Goal: Find specific page/section: Find specific page/section

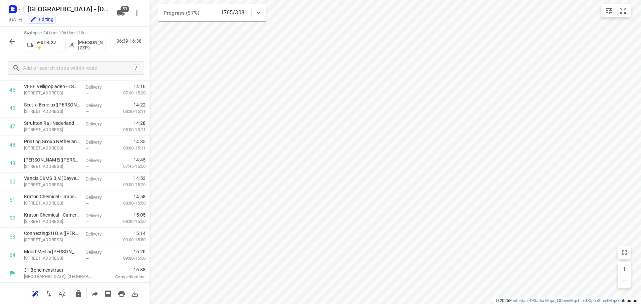
scroll to position [840, 0]
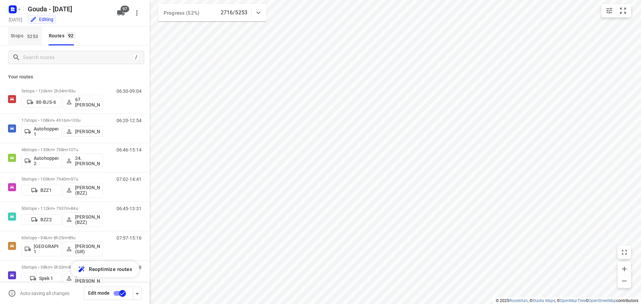
scroll to position [2510, 0]
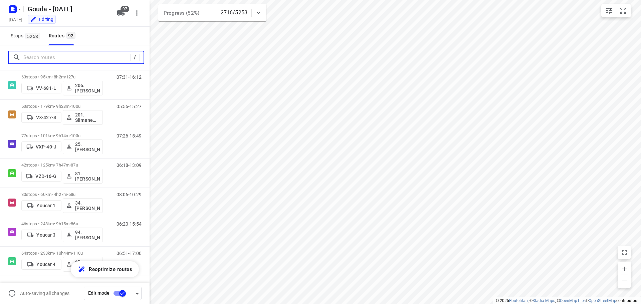
click at [45, 57] on input "Search routes" at bounding box center [76, 57] width 107 height 10
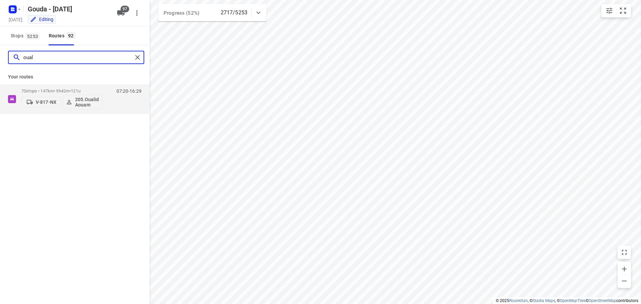
scroll to position [0, 0]
type input "ouali"
click at [51, 88] on div "70 stops • 147km • 9h42m • 121u V-817-NX 205.Oualid Aouam" at bounding box center [61, 99] width 81 height 28
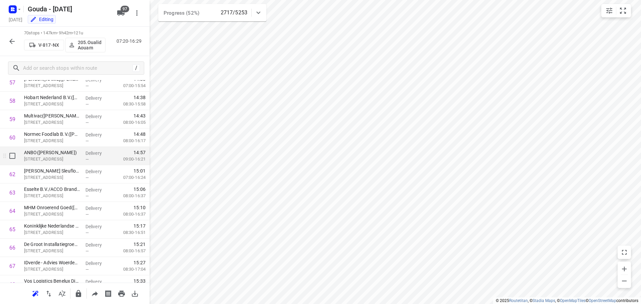
scroll to position [1134, 0]
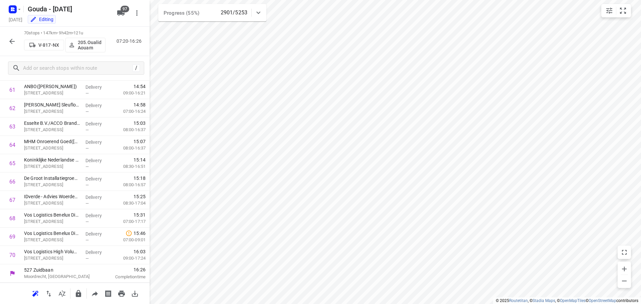
click at [9, 37] on button "button" at bounding box center [11, 41] width 13 height 13
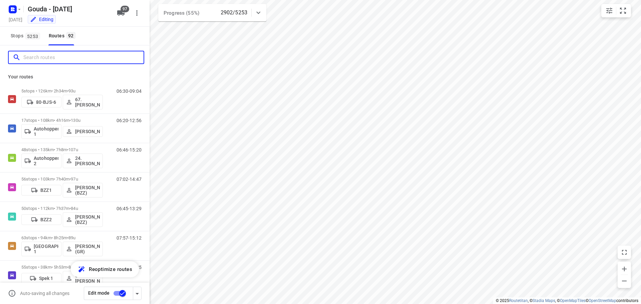
click at [41, 56] on input "Search routes" at bounding box center [83, 57] width 120 height 10
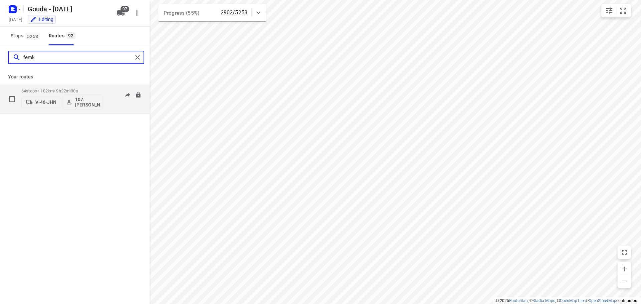
type input "femk"
click at [68, 88] on p "64 stops • 182km • 9h22m • 90u" at bounding box center [61, 90] width 81 height 5
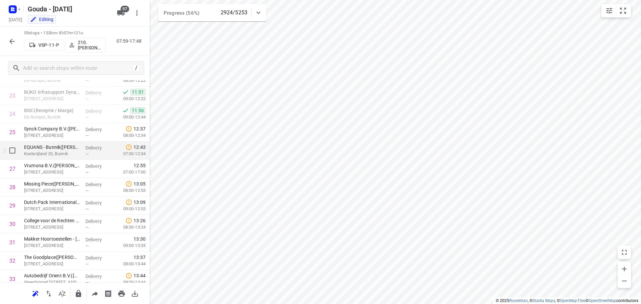
scroll to position [428, 0]
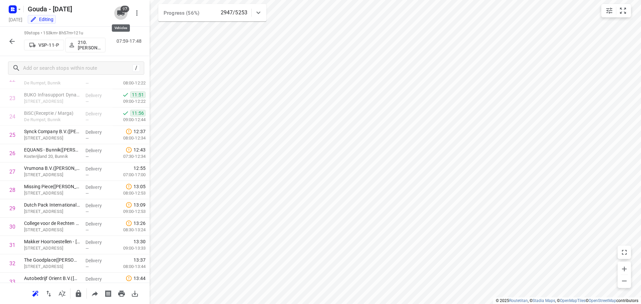
click at [123, 13] on icon "button" at bounding box center [120, 12] width 7 height 5
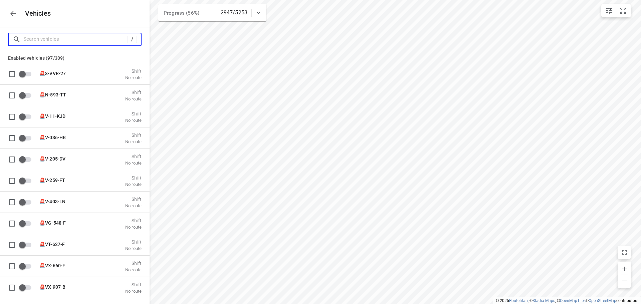
click at [89, 37] on input "Search vehicles" at bounding box center [75, 39] width 104 height 10
type input "a"
checkbox input "true"
type input "au"
checkbox input "true"
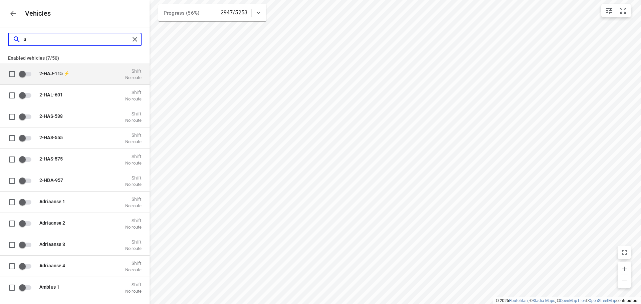
checkbox input "true"
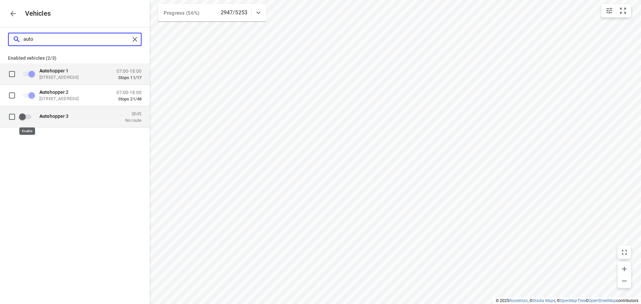
type input "auto"
click at [31, 118] on input "grid" at bounding box center [22, 116] width 38 height 13
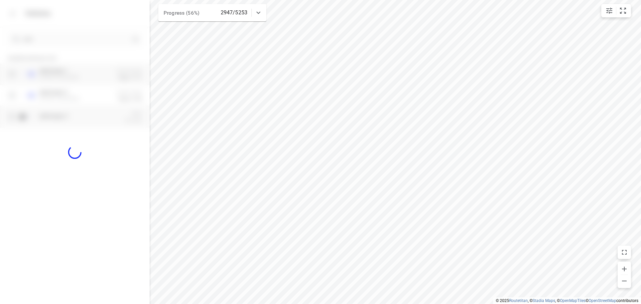
checkbox input "true"
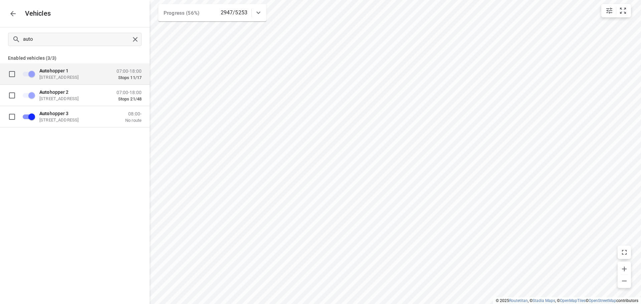
click at [11, 17] on icon "button" at bounding box center [13, 14] width 8 height 8
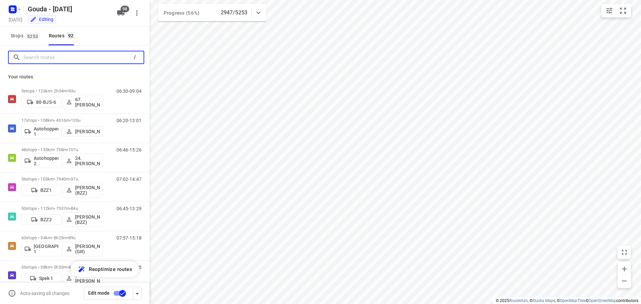
click at [52, 55] on input "Search routes" at bounding box center [76, 57] width 107 height 10
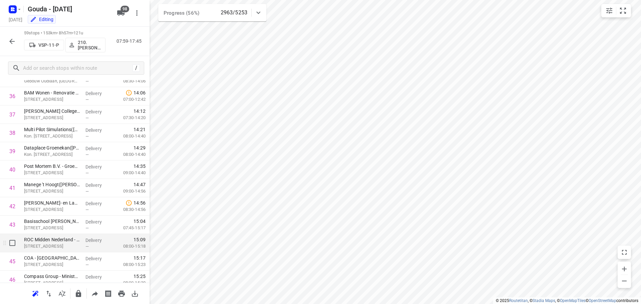
scroll to position [665, 0]
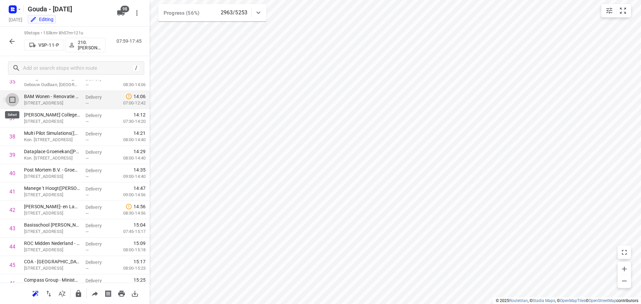
drag, startPoint x: 14, startPoint y: 107, endPoint x: 11, endPoint y: 104, distance: 4.7
click at [11, 104] on input "checkbox" at bounding box center [12, 99] width 13 height 13
checkbox input "true"
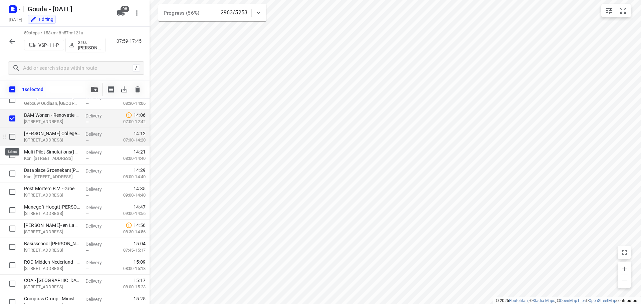
click at [12, 137] on input "checkbox" at bounding box center [12, 136] width 13 height 13
checkbox input "true"
click at [14, 158] on input "checkbox" at bounding box center [12, 154] width 13 height 13
checkbox input "true"
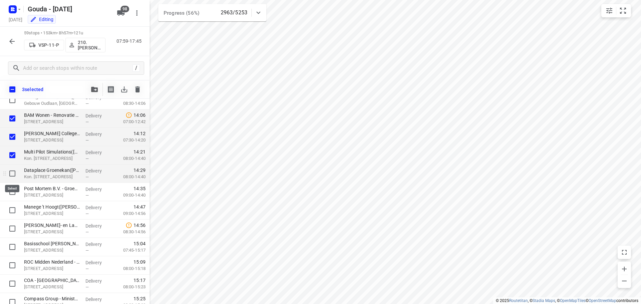
click at [13, 170] on input "checkbox" at bounding box center [12, 173] width 13 height 13
checkbox input "true"
click at [12, 188] on input "checkbox" at bounding box center [12, 191] width 13 height 13
checkbox input "true"
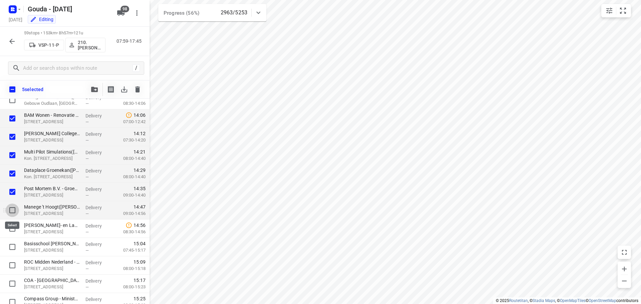
click at [12, 206] on input "checkbox" at bounding box center [12, 210] width 13 height 13
checkbox input "true"
click at [10, 226] on input "checkbox" at bounding box center [12, 228] width 13 height 13
checkbox input "true"
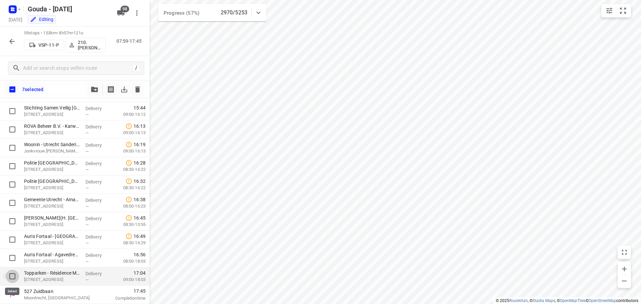
click at [12, 274] on input "checkbox" at bounding box center [12, 276] width 13 height 13
checkbox input "true"
click at [95, 89] on icon "button" at bounding box center [94, 89] width 7 height 5
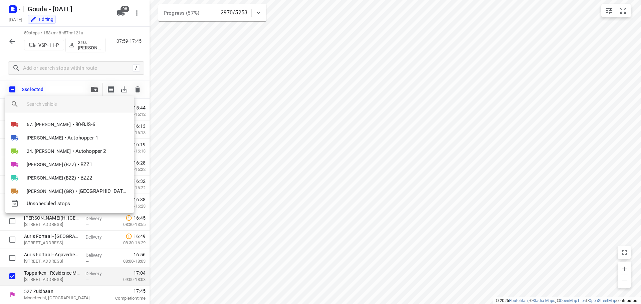
click at [58, 104] on input "search vehicle" at bounding box center [78, 104] width 102 height 10
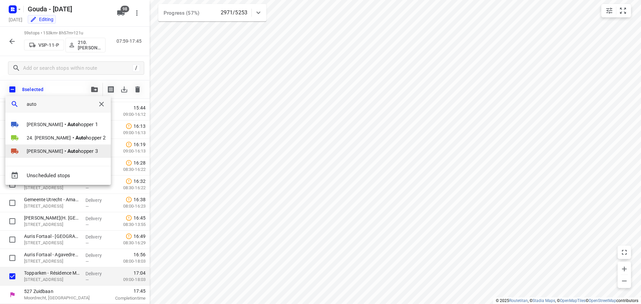
type input "auto"
click at [45, 150] on span "[PERSON_NAME]" at bounding box center [45, 151] width 36 height 7
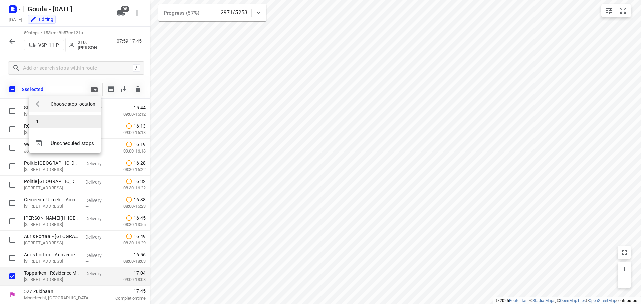
click at [44, 126] on li "1" at bounding box center [64, 121] width 71 height 13
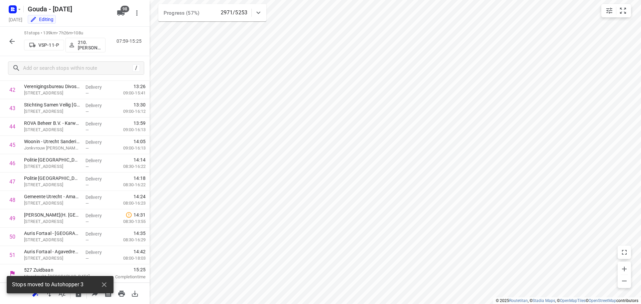
scroll to position [785, 0]
click at [10, 41] on icon "button" at bounding box center [11, 41] width 5 height 5
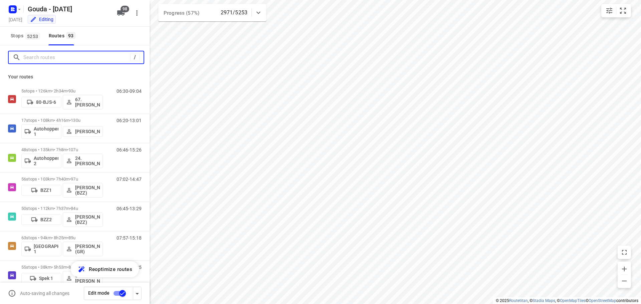
click at [46, 61] on input "Search routes" at bounding box center [76, 57] width 107 height 10
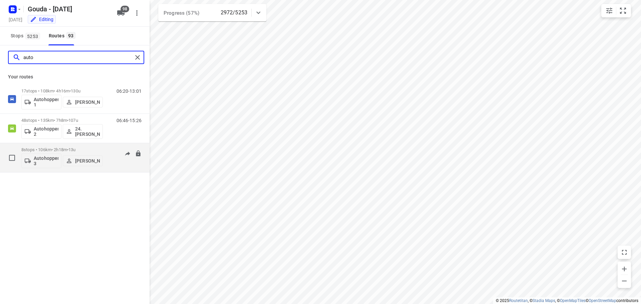
type input "auto"
click at [81, 160] on p "[PERSON_NAME]" at bounding box center [87, 160] width 25 height 5
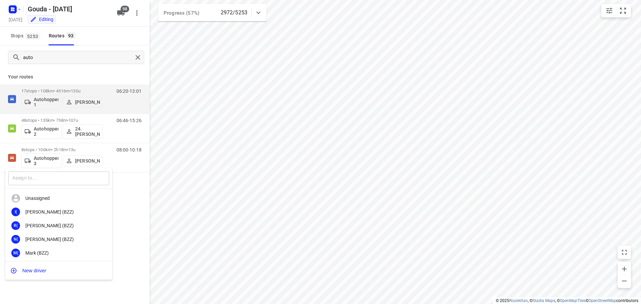
click at [59, 179] on input "text" at bounding box center [58, 179] width 101 height 14
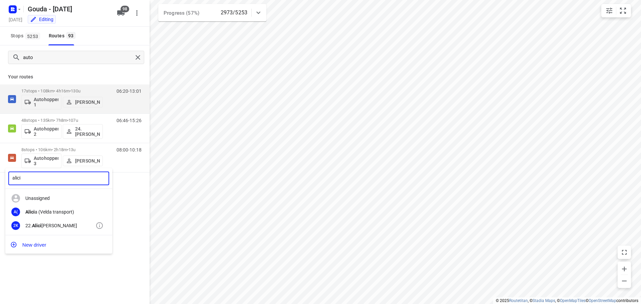
type input "alici"
click at [47, 225] on div "22. [PERSON_NAME]" at bounding box center [60, 225] width 70 height 5
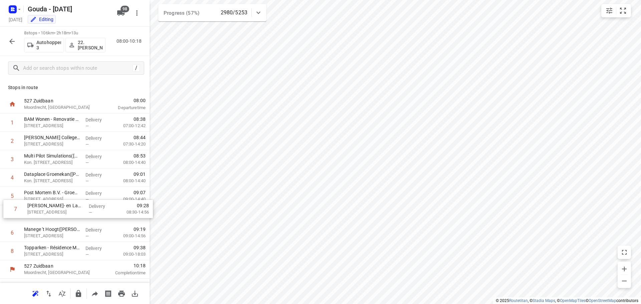
drag, startPoint x: 52, startPoint y: 234, endPoint x: 55, endPoint y: 208, distance: 26.5
click at [55, 208] on div "1 BAM Wonen - Renovatie Concepten - [GEOGRAPHIC_DATA]([PERSON_NAME] & [PERSON_N…" at bounding box center [74, 186] width 149 height 147
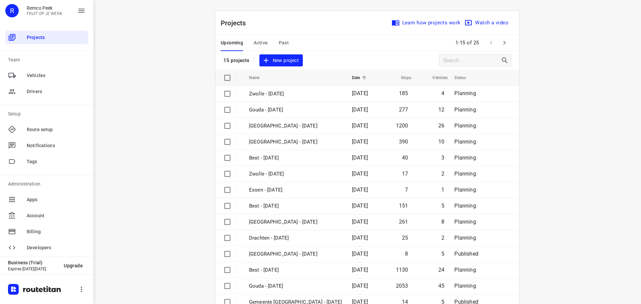
click at [261, 40] on span "Active" at bounding box center [261, 43] width 14 height 8
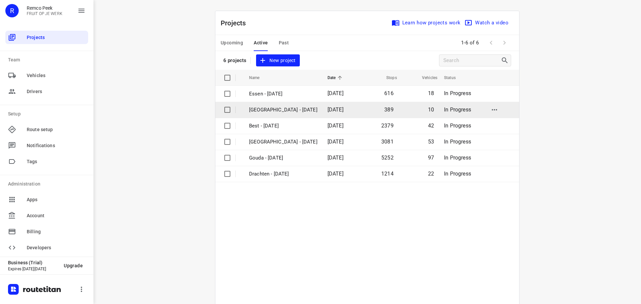
click at [278, 110] on p "Antwerpen - Monday" at bounding box center [283, 110] width 68 height 8
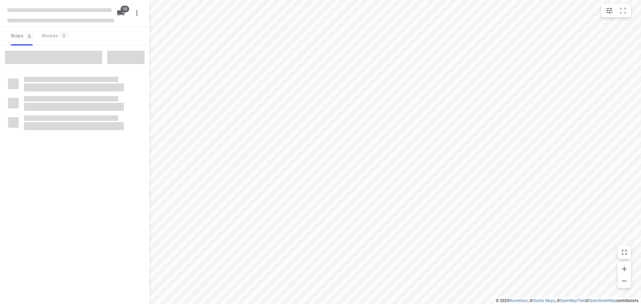
checkbox input "true"
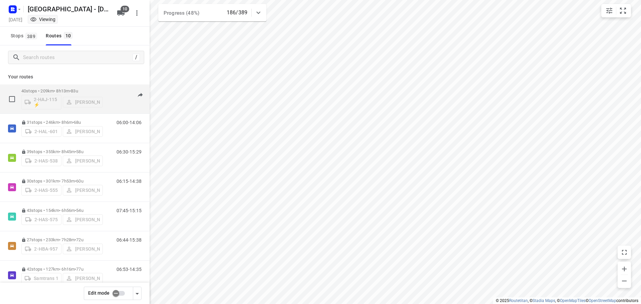
click at [78, 91] on span "83u" at bounding box center [74, 90] width 7 height 5
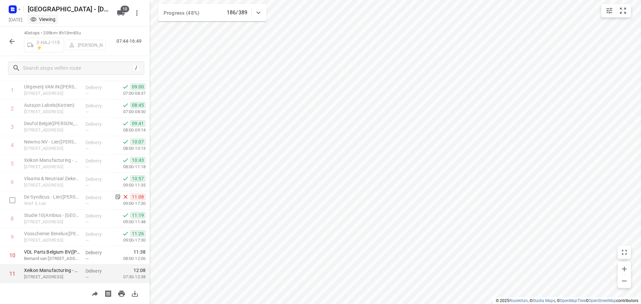
scroll to position [100, 0]
